Goal: Transaction & Acquisition: Purchase product/service

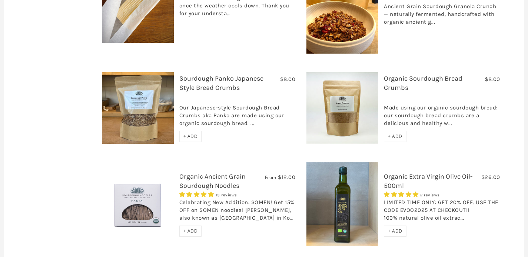
scroll to position [369, 0]
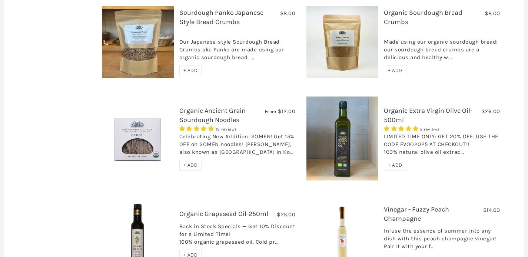
click at [191, 107] on link "Organic Ancient Grain Sourdough Noodles" at bounding box center [212, 115] width 66 height 17
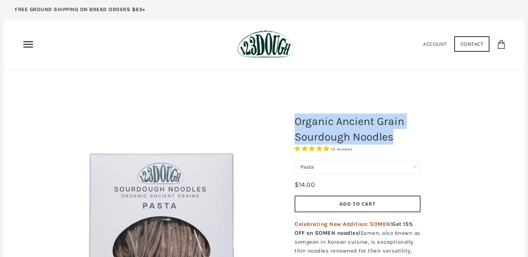
drag, startPoint x: 403, startPoint y: 139, endPoint x: 290, endPoint y: 127, distance: 113.2
click at [290, 127] on h1 "Organic Ancient Grain Sourdough Noodles" at bounding box center [357, 129] width 137 height 39
copy h1 "Organic Ancient Grain Sourdough Noodles"
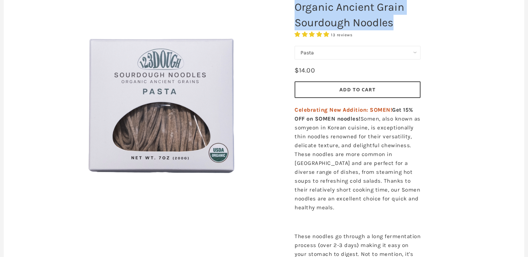
scroll to position [176, 0]
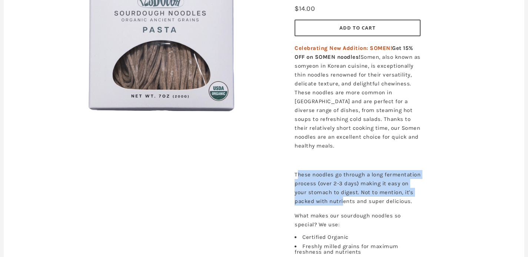
drag, startPoint x: 296, startPoint y: 174, endPoint x: 344, endPoint y: 199, distance: 53.7
click at [344, 199] on p "These noodles go through a long fermentation process (over 2-3 days) making it …" at bounding box center [358, 188] width 126 height 36
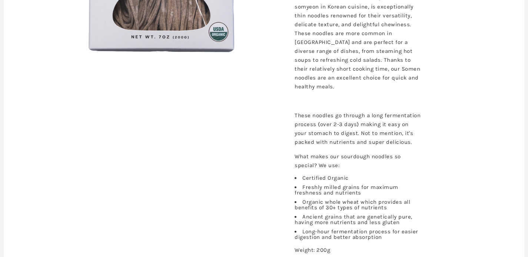
click at [344, 194] on li "Freshly milled grains for maximum freshness and nutrients" at bounding box center [358, 190] width 126 height 11
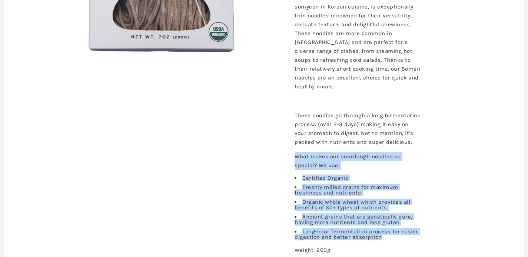
drag, startPoint x: 299, startPoint y: 157, endPoint x: 383, endPoint y: 239, distance: 117.6
click at [383, 239] on div "Celebrating New Addition: SOMEN! Get 15% OFF on SOMEN noodles! Somen, also know…" at bounding box center [357, 130] width 137 height 298
copy div "What makes our sourdough noodles so special? We use: Certified Organic Freshly …"
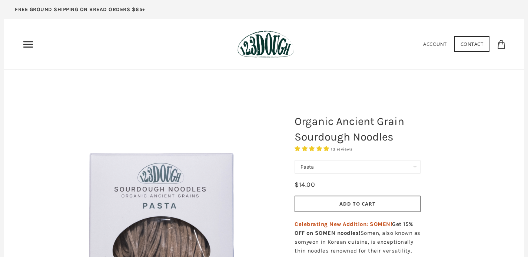
scroll to position [14, 0]
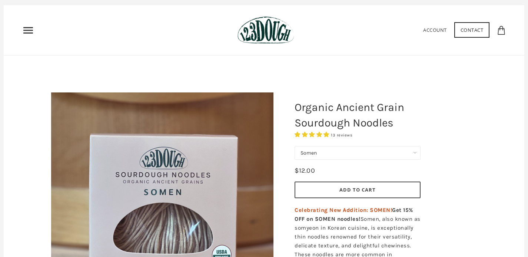
scroll to position [72, 0]
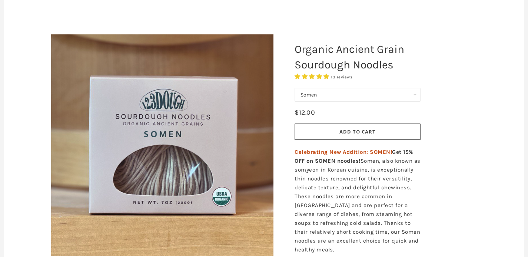
select select "Pasta"
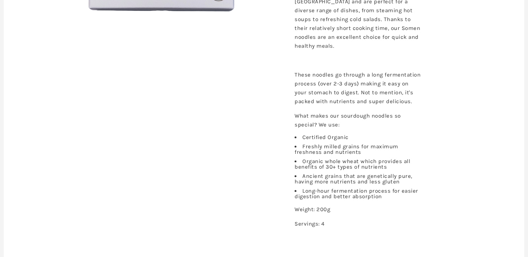
scroll to position [280, 0]
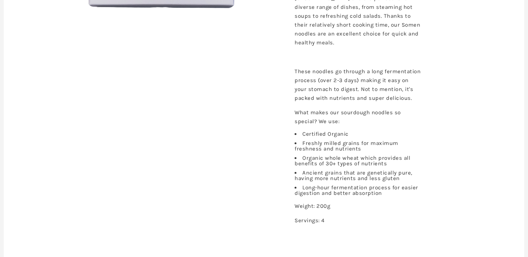
drag, startPoint x: 363, startPoint y: 147, endPoint x: 383, endPoint y: 194, distance: 50.8
click at [383, 194] on div "Celebrating New Addition: SOMEN! Get 15% OFF on SOMEN noodles! Somen, also know…" at bounding box center [357, 86] width 137 height 298
copy div "Somen, also known as somyeon in Korean cuisine, is exceptionally thin noodles r…"
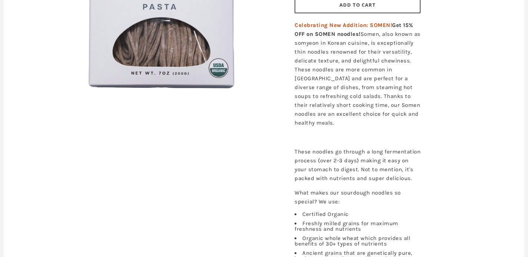
scroll to position [250, 0]
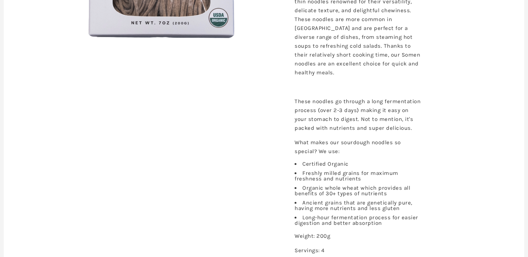
click at [301, 133] on div "Celebrating New Addition: SOMEN! Get 15% OFF on SOMEN noodles! Somen, also know…" at bounding box center [357, 116] width 137 height 298
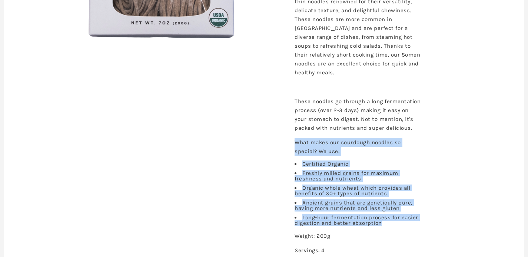
drag, startPoint x: 295, startPoint y: 143, endPoint x: 382, endPoint y: 224, distance: 119.0
click at [382, 224] on div "Celebrating New Addition: SOMEN! Get 15% OFF on SOMEN noodles! Somen, also know…" at bounding box center [357, 116] width 137 height 298
copy div "What makes our sourdough noodles so special? We use: Certified Organic Freshly …"
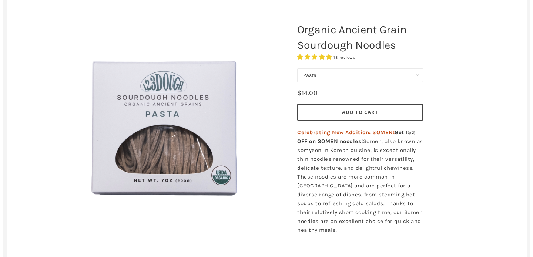
scroll to position [0, 0]
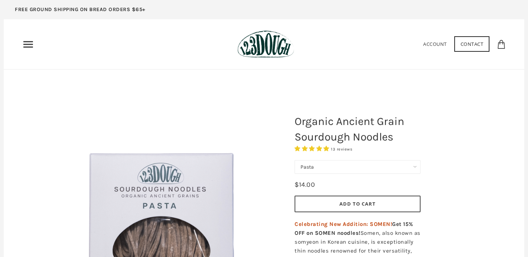
click at [27, 41] on icon "Primary" at bounding box center [28, 45] width 12 height 12
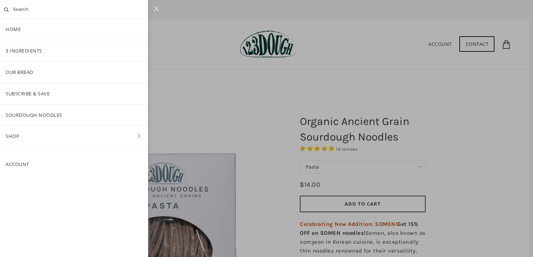
click at [35, 112] on link "SOURDOUGH NOODLES" at bounding box center [74, 115] width 148 height 21
